Goal: Task Accomplishment & Management: Manage account settings

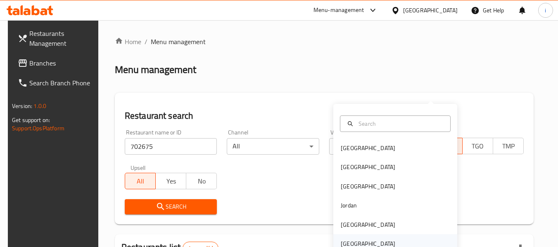
scroll to position [83, 0]
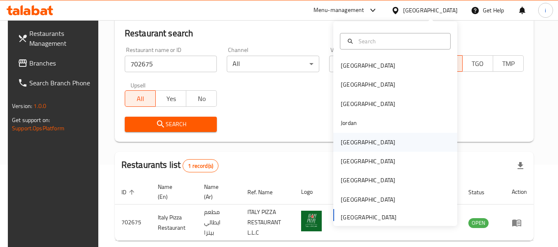
click at [360, 147] on div "[GEOGRAPHIC_DATA]" at bounding box center [395, 142] width 124 height 19
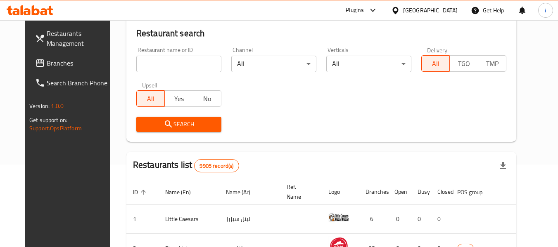
click at [47, 64] on span "Branches" at bounding box center [79, 63] width 65 height 10
